Goal: Book appointment/travel/reservation

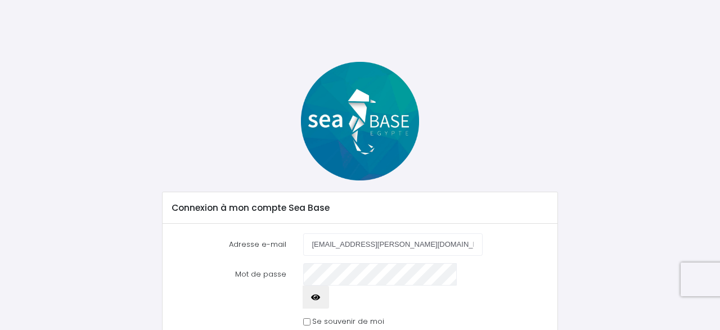
type input "[EMAIL_ADDRESS][PERSON_NAME][DOMAIN_NAME]"
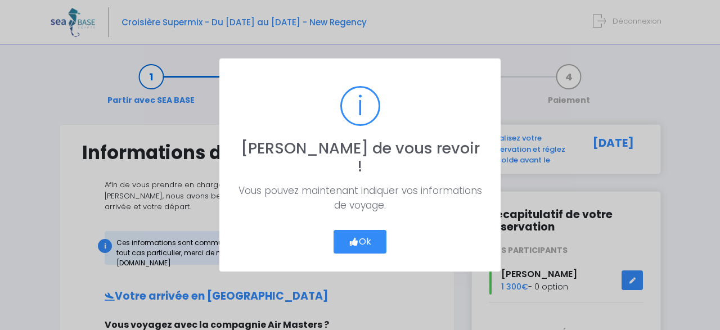
click at [359, 231] on button "Ok" at bounding box center [360, 242] width 53 height 24
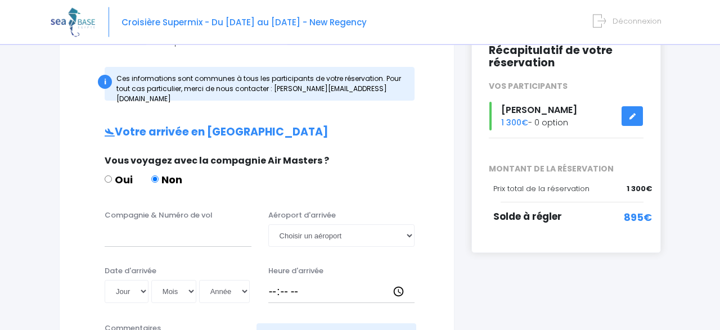
scroll to position [164, 0]
click at [193, 211] on label "Compagnie & Numéro de vol" at bounding box center [159, 216] width 108 height 11
click at [193, 225] on input "Compagnie & Numéro de vol" at bounding box center [178, 236] width 147 height 23
click at [191, 229] on input "Easyjet" at bounding box center [178, 236] width 147 height 23
type input "Easyjet EZS1579"
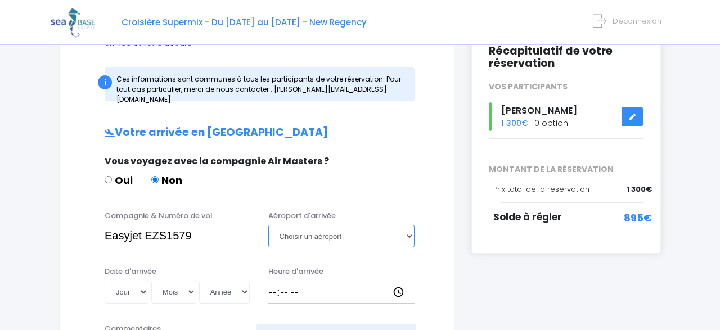
click at [268, 225] on select "Choisir un aéroport Hurghada Marsa Alam" at bounding box center [341, 236] width 147 height 23
select select "Hurghada"
click option "Hurghada" at bounding box center [0, 0] width 0 height 0
click at [105, 281] on select "Jour 01 02 03 04 05 06 07 08 09 10 11 12 13 14 15 16 17 18 19 20 21 22 23 24 25…" at bounding box center [127, 292] width 44 height 23
select select "25"
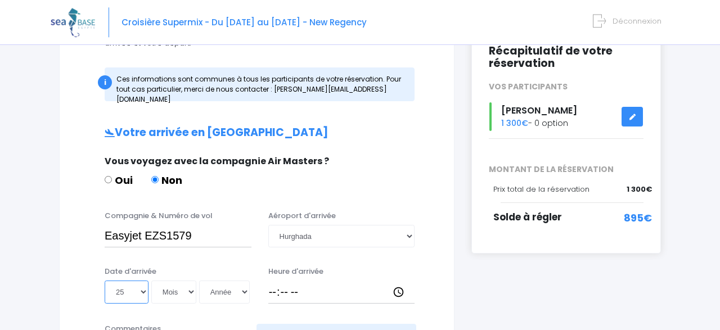
click option "25" at bounding box center [0, 0] width 0 height 0
click at [151, 281] on select "Mois 01 02 03 04 05 06 07 08 09 10 11 12" at bounding box center [173, 292] width 45 height 23
select select "10"
click option "10" at bounding box center [0, 0] width 0 height 0
click at [199, 281] on select "Année 2045 2044 2043 2042 2041 2040 2039 2038 2037 2036 2035 2034 2033 2032 203…" at bounding box center [224, 292] width 51 height 23
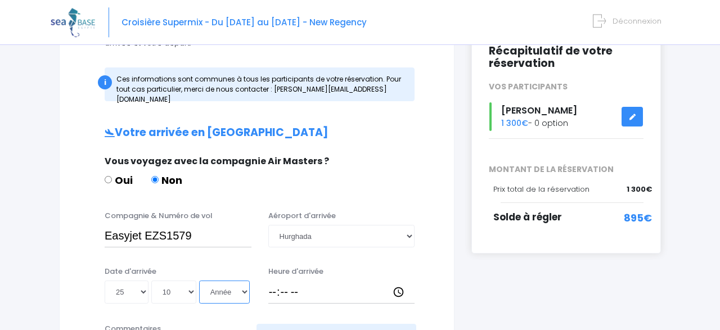
select select "2025"
click option "2025" at bounding box center [0, 0] width 0 height 0
type input "2025-10-25"
click at [272, 281] on input "Heure d'arrivée" at bounding box center [341, 292] width 147 height 23
type input "18:35"
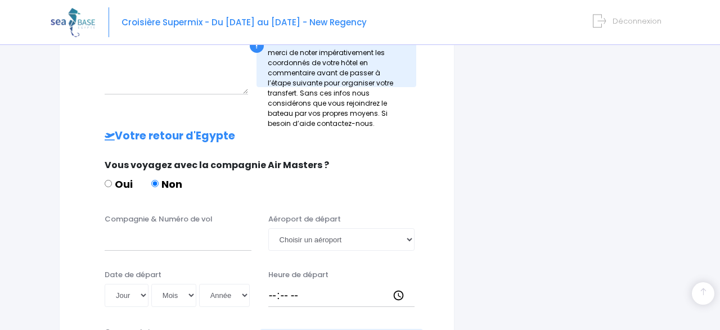
scroll to position [458, 0]
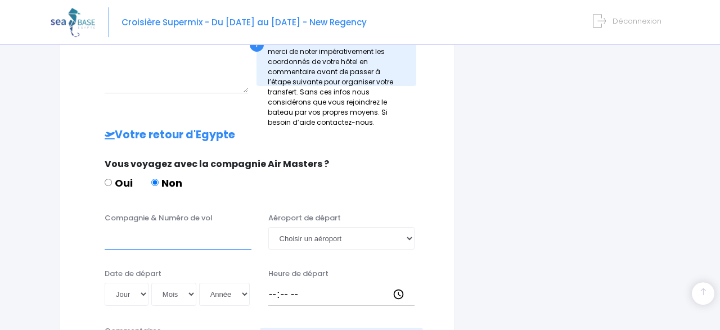
click at [192, 228] on input "Compagnie & Numéro de vol" at bounding box center [178, 238] width 147 height 23
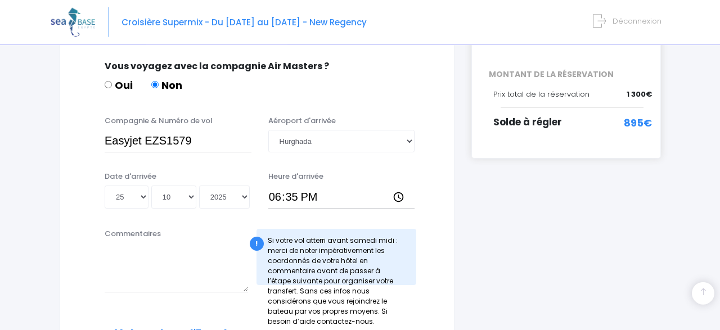
scroll to position [258, 0]
type input "Easyjet EZS 1579"
click at [194, 131] on input "Easyjet EZS1579" at bounding box center [178, 142] width 147 height 23
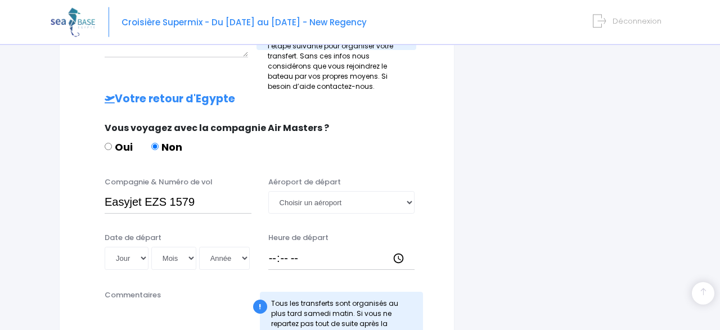
scroll to position [496, 0]
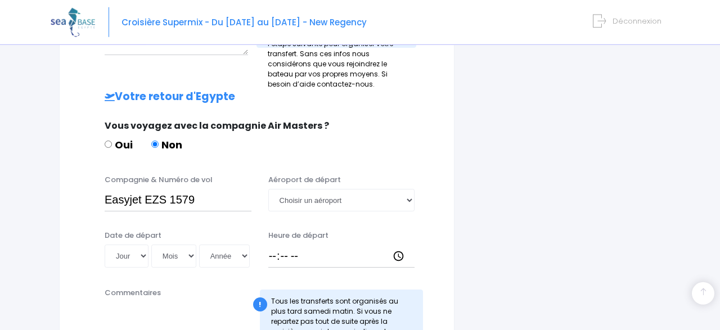
type input "Easyjet EZS1594"
click at [268, 189] on select "Choisir un aéroport Hurghada Marsa Alam" at bounding box center [341, 200] width 147 height 23
select select "Hurghada"
click option "Hurghada" at bounding box center [0, 0] width 0 height 0
click at [105, 245] on select "Jour 01 02 03 04 05 06 07 08 09 10 11 12 13 14 15 16 17 18 19 20 21 22 23 24 25…" at bounding box center [127, 256] width 44 height 23
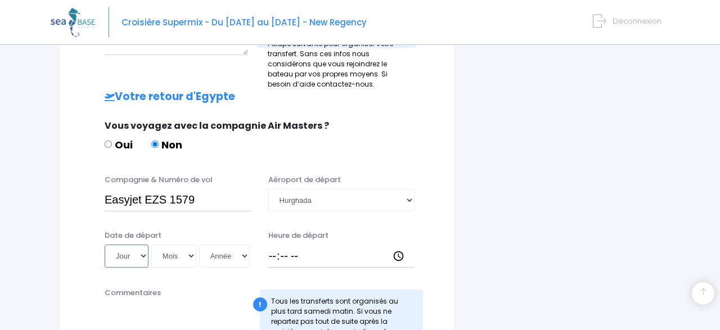
select select "01"
click option "01" at bounding box center [0, 0] width 0 height 0
click at [151, 245] on select "Mois 01 02 03 04 05 06 07 08 09 10 11 12" at bounding box center [173, 256] width 45 height 23
select select "11"
click option "11" at bounding box center [0, 0] width 0 height 0
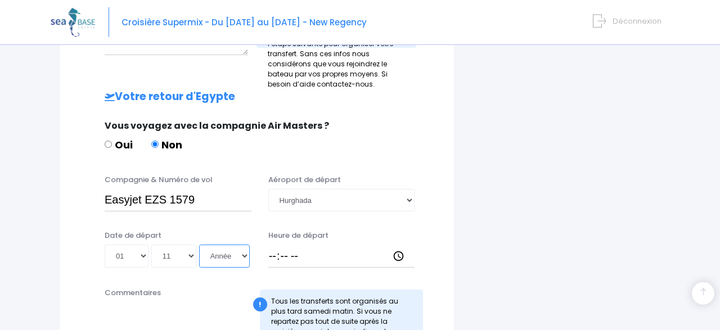
click at [199, 245] on select "Année 2045 2044 2043 2042 2041 2040 2039 2038 2037 2036 2035 2034 2033 2032 203…" at bounding box center [224, 256] width 51 height 23
select select "2025"
click option "2025" at bounding box center [0, 0] width 0 height 0
type input "2025-11-01"
click at [271, 246] on input "Heure de départ" at bounding box center [341, 256] width 147 height 23
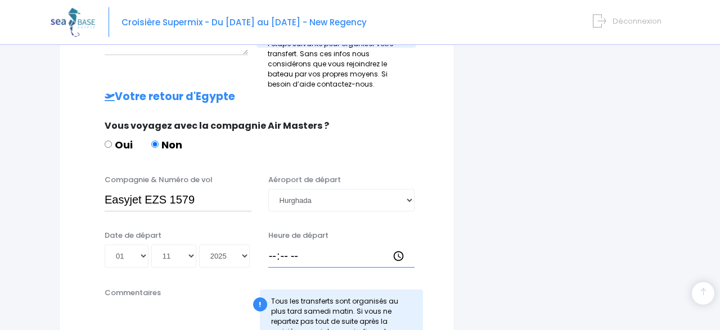
type input "14:25"
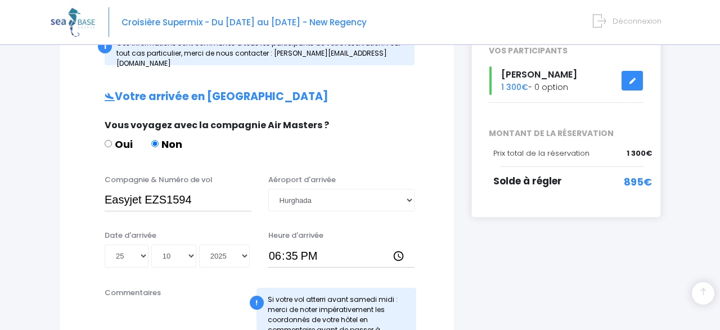
scroll to position [198, 0]
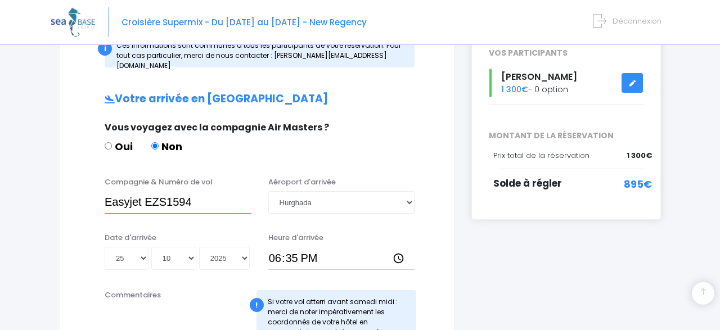
click at [204, 199] on input "Easyjet EZS1594" at bounding box center [178, 202] width 147 height 23
type input "Easyjet EZS1579"
click at [301, 247] on input "18:35" at bounding box center [341, 258] width 147 height 23
click at [305, 247] on input "18:35" at bounding box center [341, 258] width 147 height 23
click at [320, 247] on input "18:35" at bounding box center [341, 258] width 147 height 23
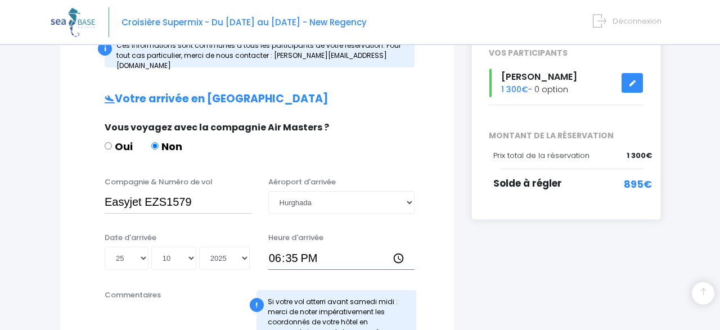
click at [320, 247] on input "18:35" at bounding box center [341, 258] width 147 height 23
click at [301, 247] on input "18:35" at bounding box center [341, 258] width 147 height 23
click at [279, 248] on input "18:30" at bounding box center [341, 258] width 147 height 23
click at [335, 247] on input "23:30" at bounding box center [341, 258] width 147 height 23
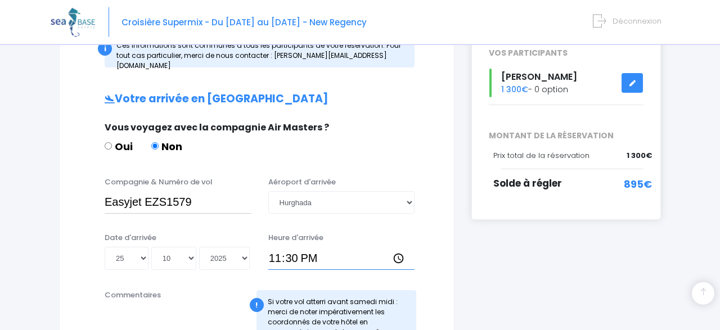
click at [297, 247] on input "23:30" at bounding box center [341, 258] width 147 height 23
click at [309, 248] on input "23:30" at bounding box center [341, 258] width 147 height 23
type input "11:30"
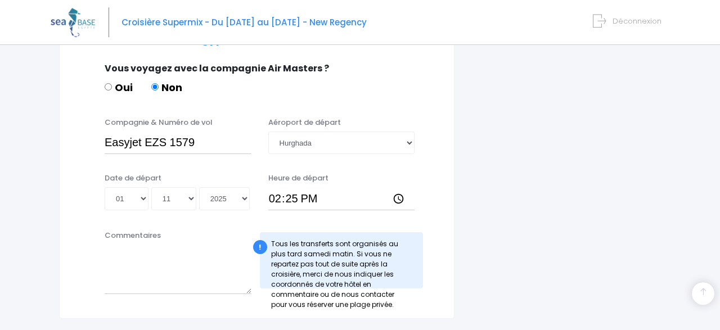
scroll to position [557, 0]
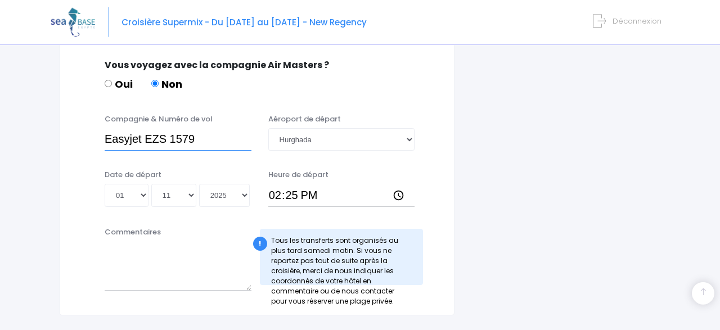
click at [207, 133] on input "Easyjet EZS 1579" at bounding box center [178, 139] width 147 height 23
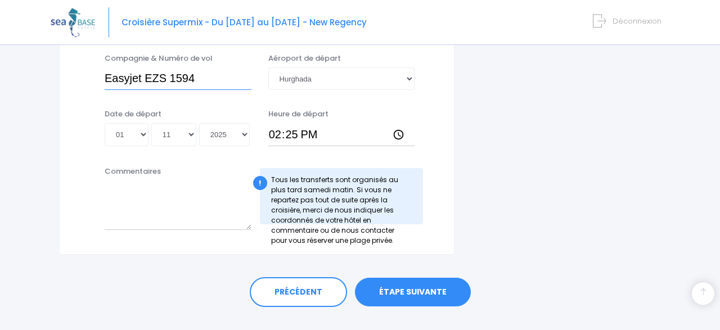
scroll to position [628, 0]
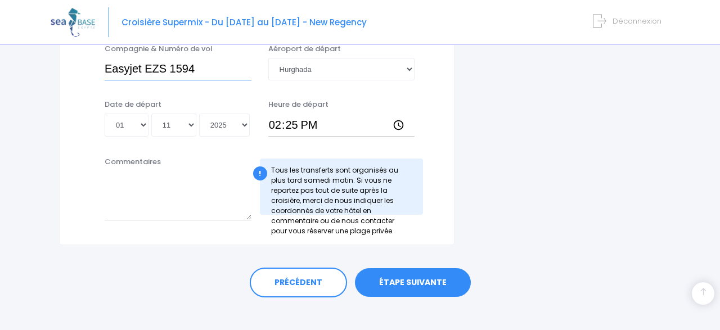
type input "Easyjet EZS 1594"
click at [391, 268] on link "ÉTAPE SUIVANTE" at bounding box center [413, 282] width 116 height 29
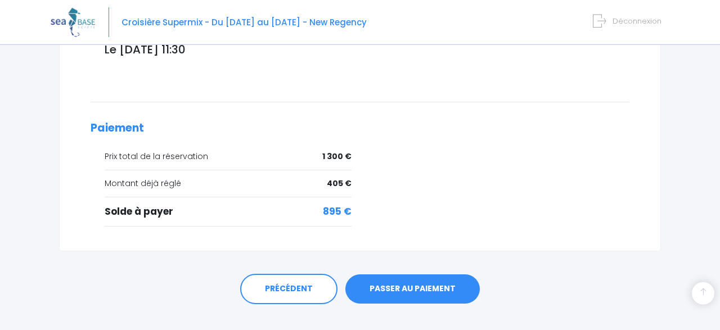
scroll to position [459, 0]
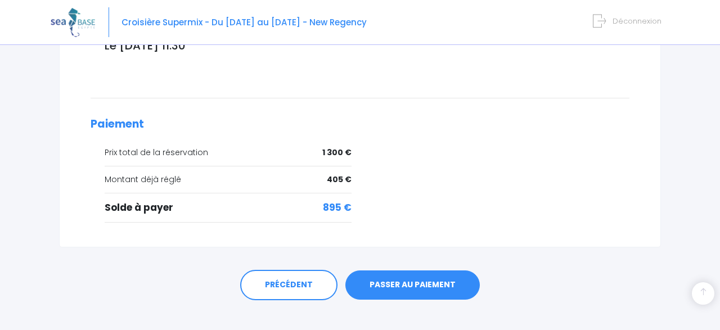
click at [398, 271] on link "PASSER AU PAIEMENT" at bounding box center [413, 285] width 135 height 29
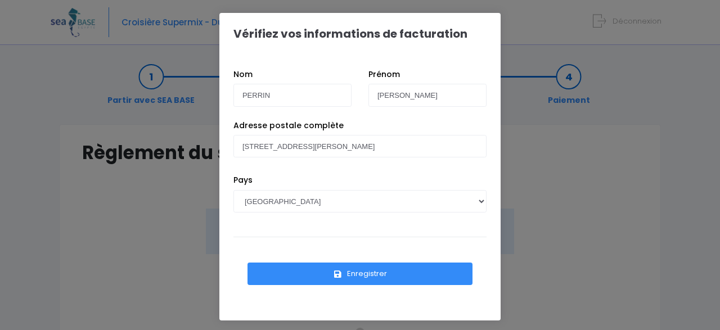
click at [373, 269] on button "Enregistrer" at bounding box center [360, 274] width 225 height 23
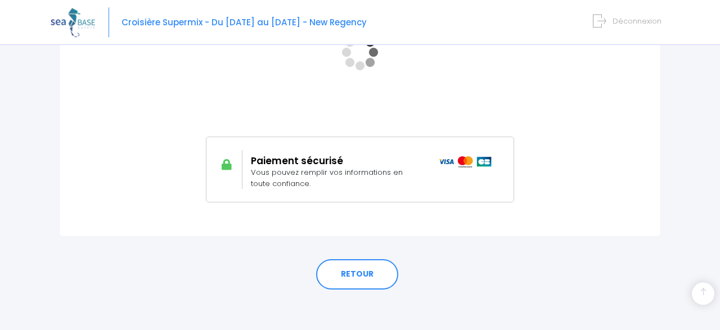
scroll to position [297, 0]
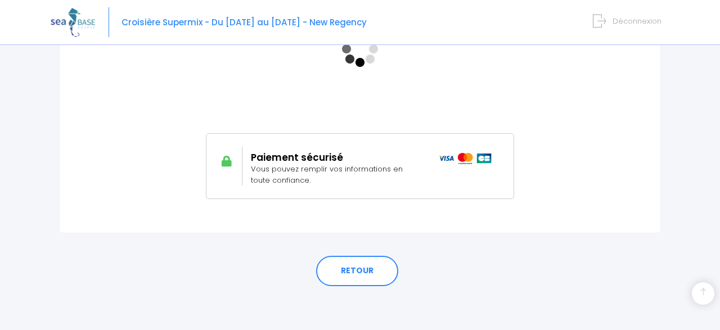
click at [275, 162] on h2 "Paiement sécurisé" at bounding box center [336, 157] width 171 height 11
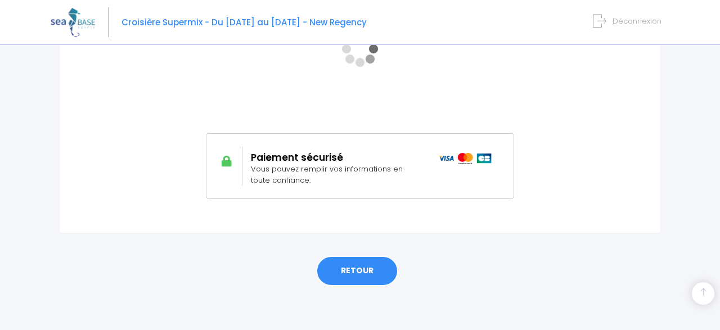
click at [355, 284] on link "RETOUR" at bounding box center [357, 271] width 82 height 30
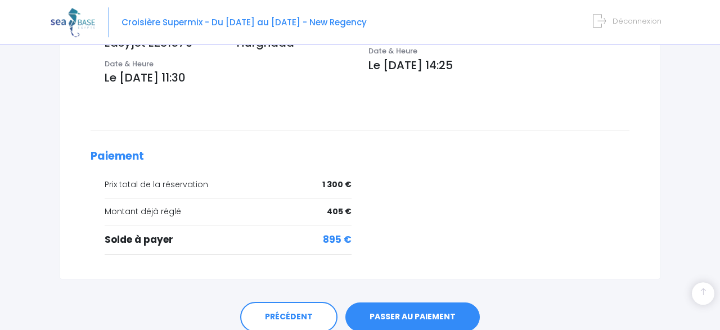
scroll to position [459, 0]
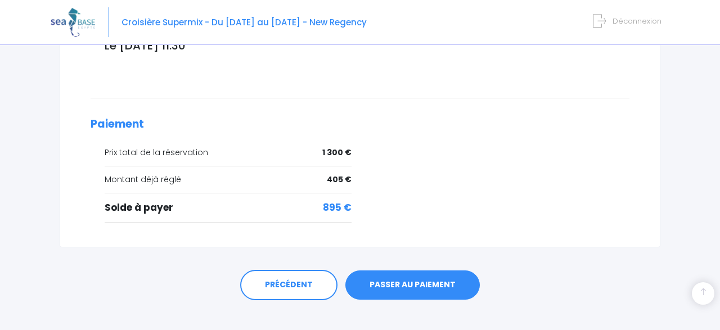
click at [410, 272] on link "PASSER AU PAIEMENT" at bounding box center [413, 285] width 135 height 29
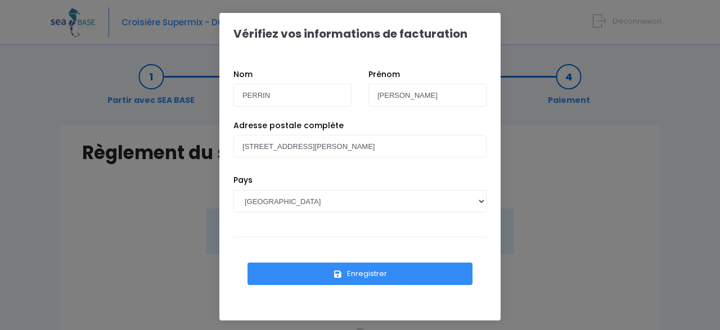
click at [363, 268] on button "Enregistrer" at bounding box center [360, 274] width 225 height 23
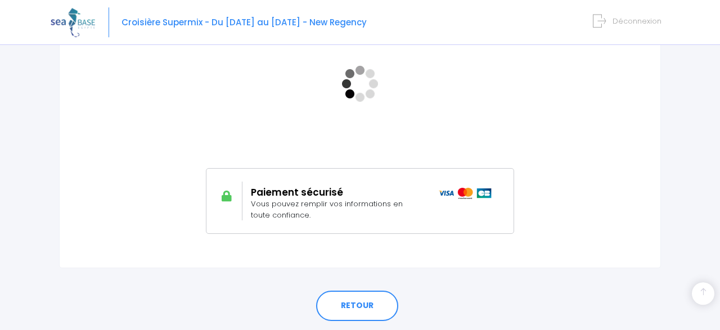
scroll to position [263, 0]
click at [322, 197] on h2 "Paiement sécurisé" at bounding box center [336, 191] width 171 height 11
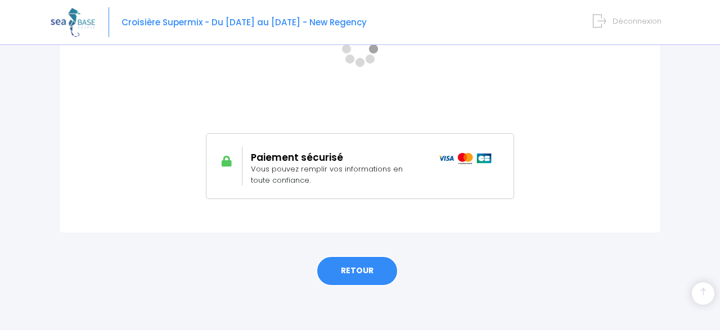
click at [353, 271] on link "RETOUR" at bounding box center [357, 271] width 82 height 30
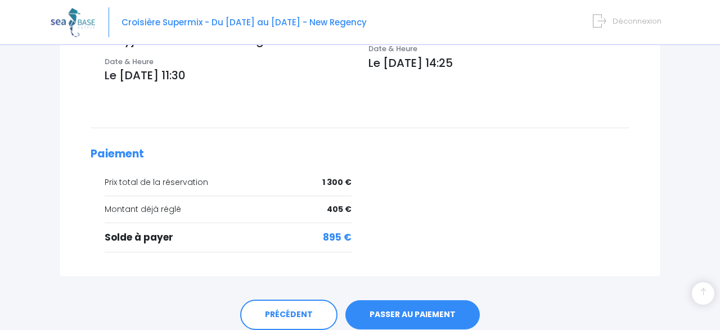
scroll to position [459, 0]
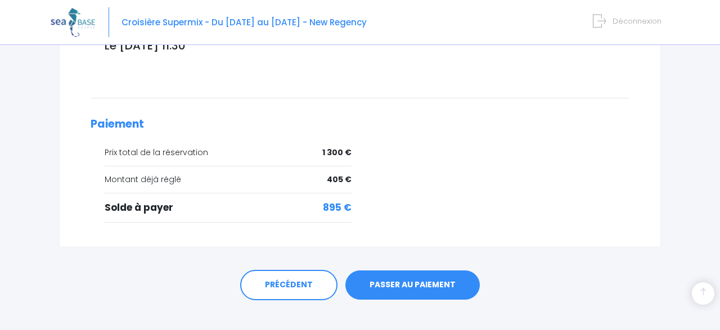
click at [419, 272] on link "PASSER AU PAIEMENT" at bounding box center [413, 285] width 135 height 29
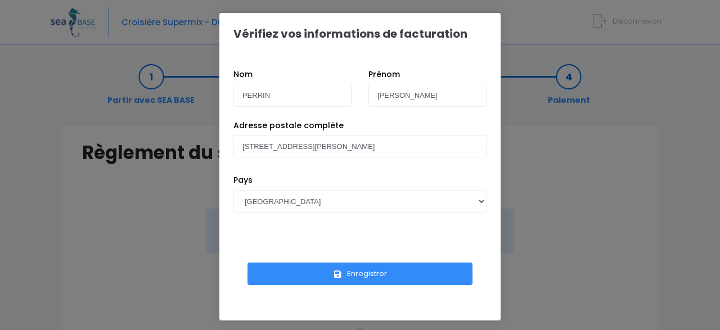
click at [361, 278] on button "Enregistrer" at bounding box center [360, 274] width 225 height 23
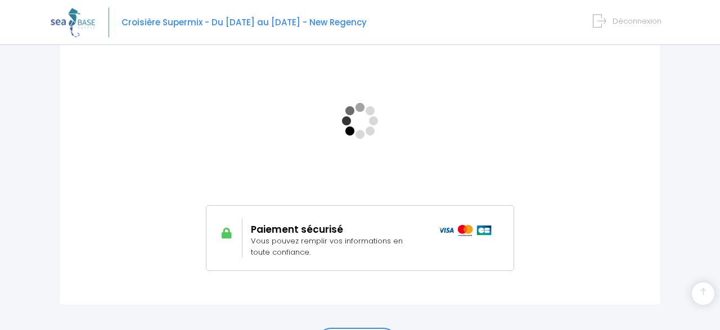
scroll to position [226, 0]
click at [321, 236] on span "Vous pouvez remplir vos informations en toute confiance." at bounding box center [327, 246] width 152 height 22
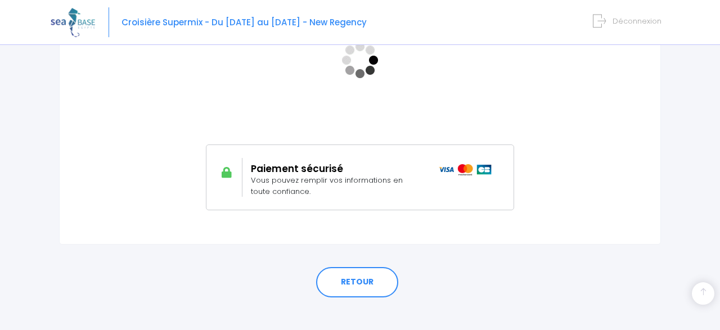
scroll to position [297, 0]
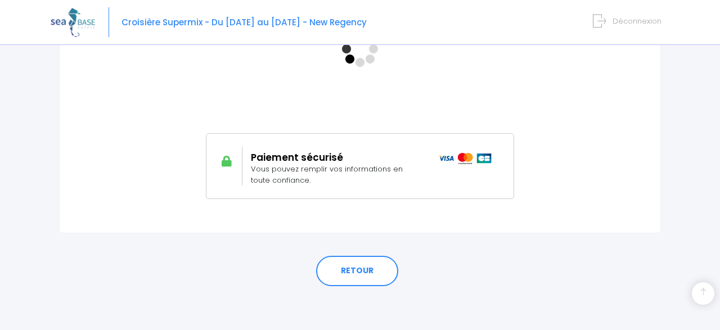
click at [308, 149] on div "Paiement sécurisé Vous pouvez remplir vos informations en toute confiance." at bounding box center [337, 166] width 188 height 39
click at [252, 162] on h2 "Paiement sécurisé" at bounding box center [336, 157] width 171 height 11
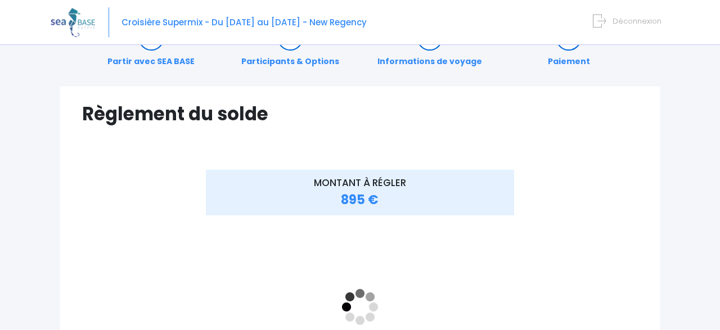
scroll to position [0, 0]
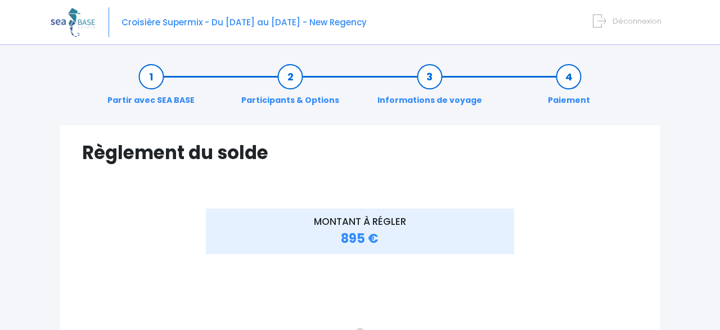
click at [647, 20] on span "Déconnexion" at bounding box center [637, 21] width 49 height 11
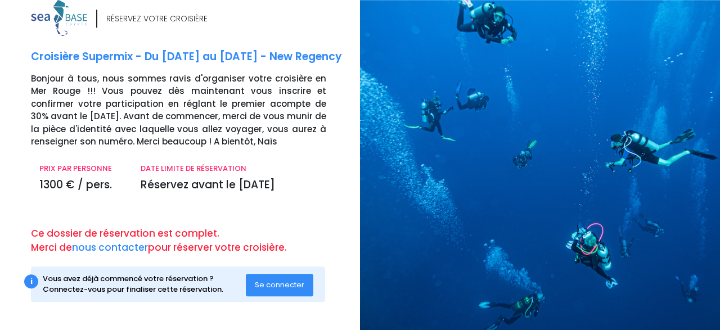
scroll to position [29, 0]
click at [270, 285] on span "Se connecter" at bounding box center [280, 285] width 50 height 11
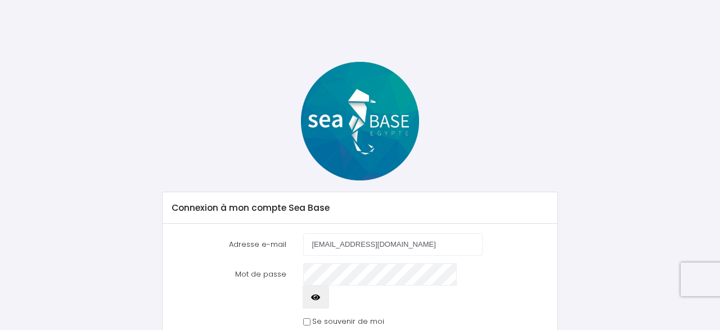
type input "[EMAIL_ADDRESS][DOMAIN_NAME]"
click at [312, 286] on form "Adresse e-mail [EMAIL_ADDRESS][DOMAIN_NAME] Mot de passe Se connecter" at bounding box center [360, 296] width 377 height 124
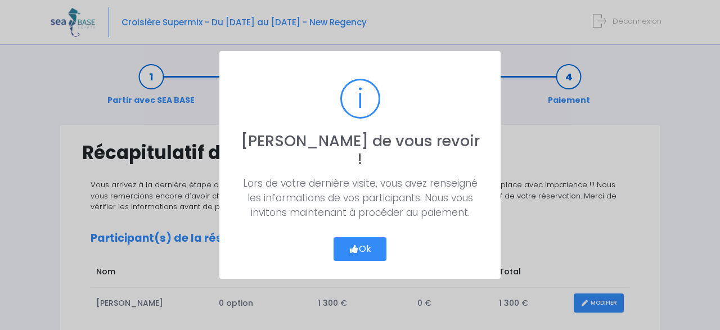
click at [359, 241] on button "Ok" at bounding box center [360, 250] width 53 height 24
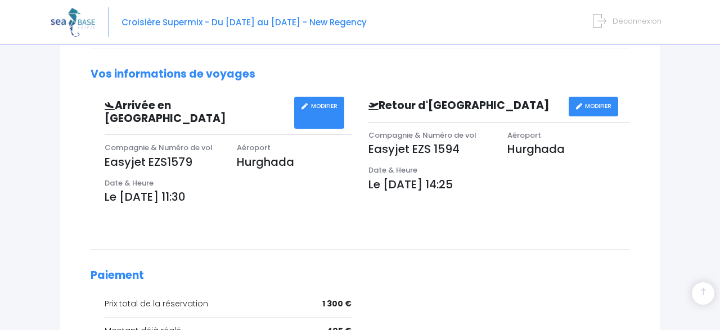
scroll to position [459, 0]
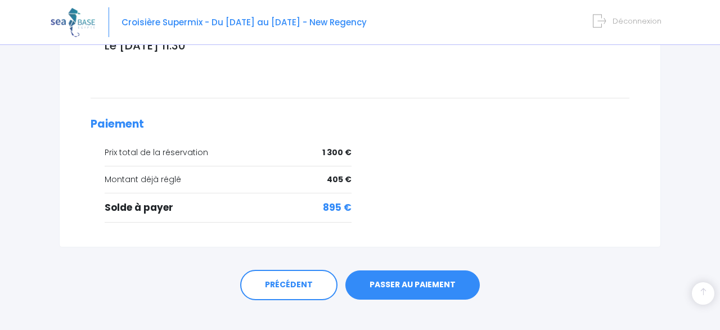
click at [435, 271] on link "PASSER AU PAIEMENT" at bounding box center [413, 285] width 135 height 29
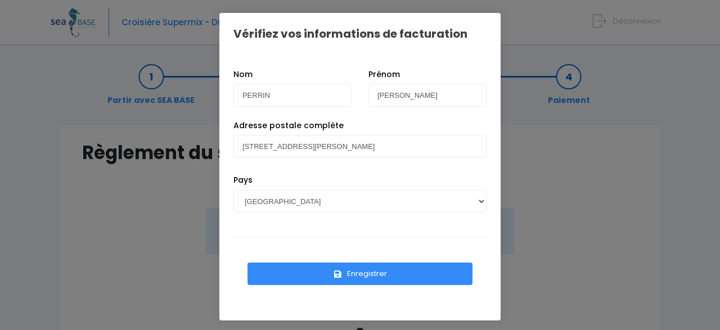
click at [379, 273] on button "Enregistrer" at bounding box center [360, 274] width 225 height 23
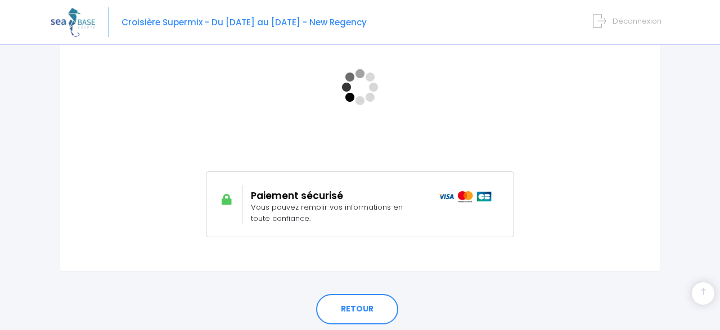
scroll to position [261, 0]
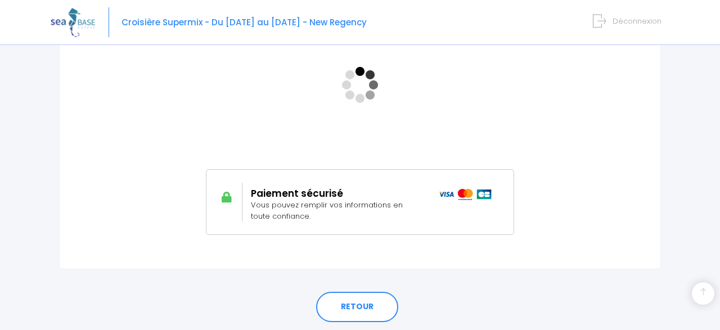
click at [349, 199] on h2 "Paiement sécurisé" at bounding box center [336, 193] width 171 height 11
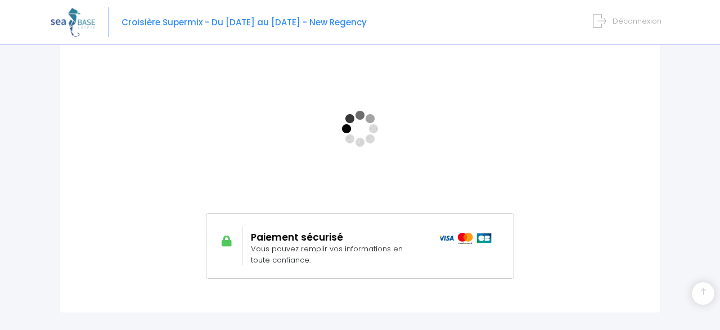
scroll to position [216, 0]
click at [608, 153] on div "MONTANT À RÉGLER 895 €" at bounding box center [360, 145] width 556 height 305
